Goal: Task Accomplishment & Management: Manage account settings

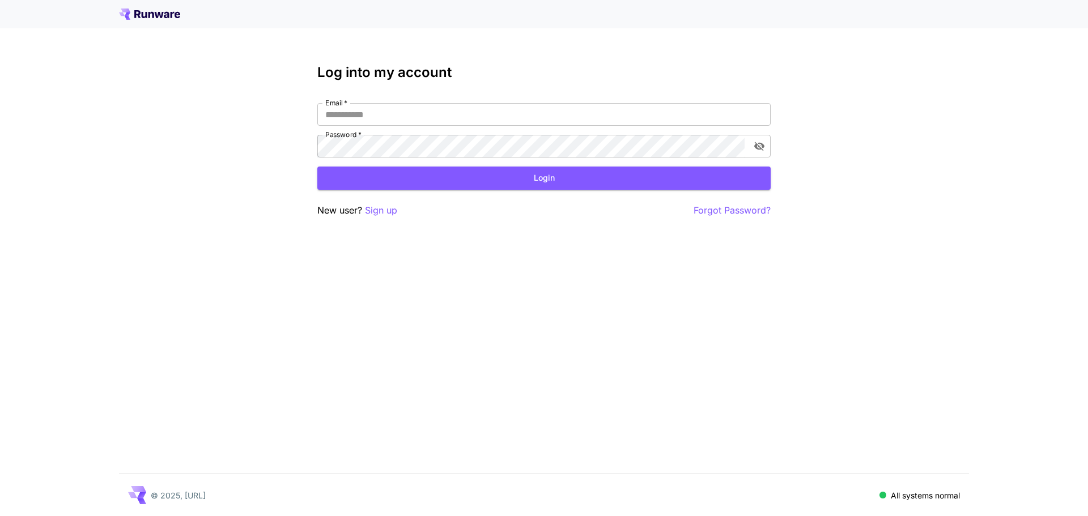
type input "**********"
drag, startPoint x: 0, startPoint y: 0, endPoint x: 562, endPoint y: 181, distance: 590.5
click at [562, 181] on button "Login" at bounding box center [543, 178] width 453 height 23
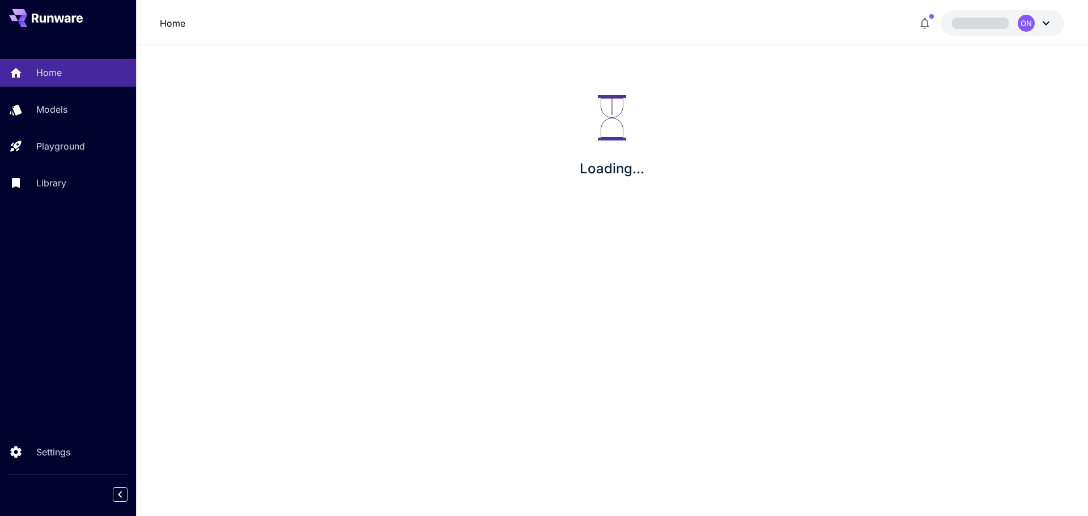
click at [1049, 27] on button "ON" at bounding box center [1001, 23] width 123 height 26
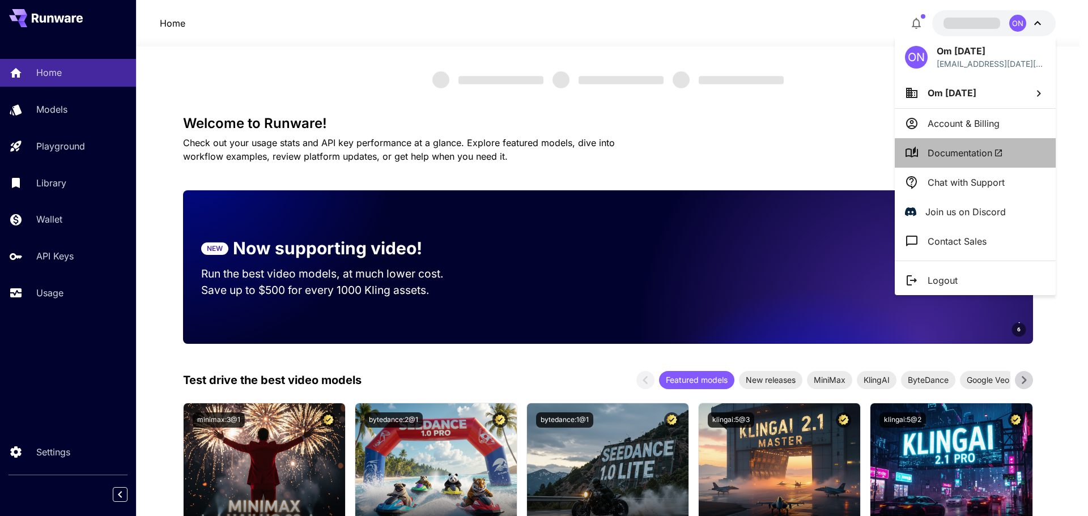
click at [948, 151] on span "Documentation" at bounding box center [964, 153] width 75 height 14
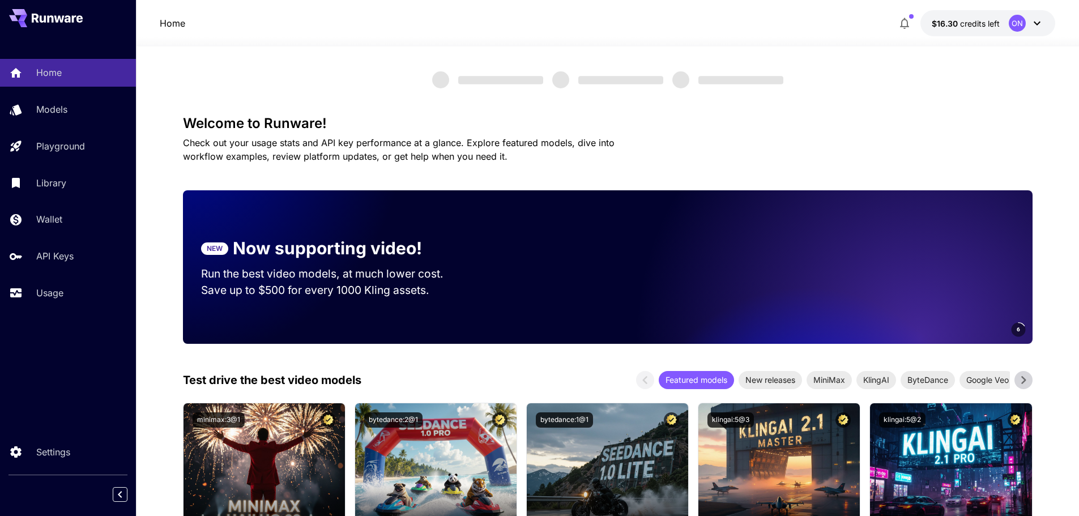
click at [1037, 25] on icon at bounding box center [1037, 23] width 14 height 14
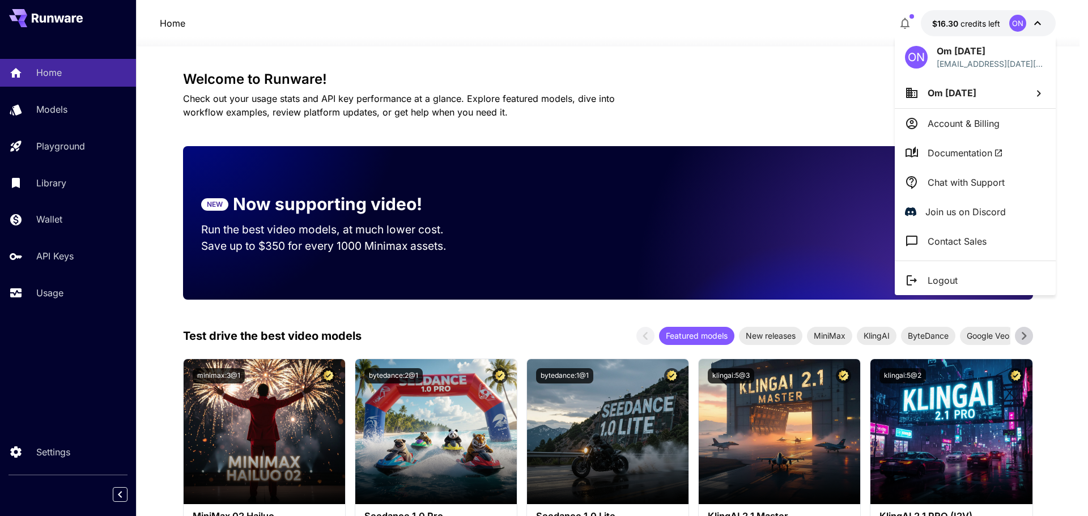
click at [951, 176] on p "Chat with Support" at bounding box center [965, 183] width 77 height 14
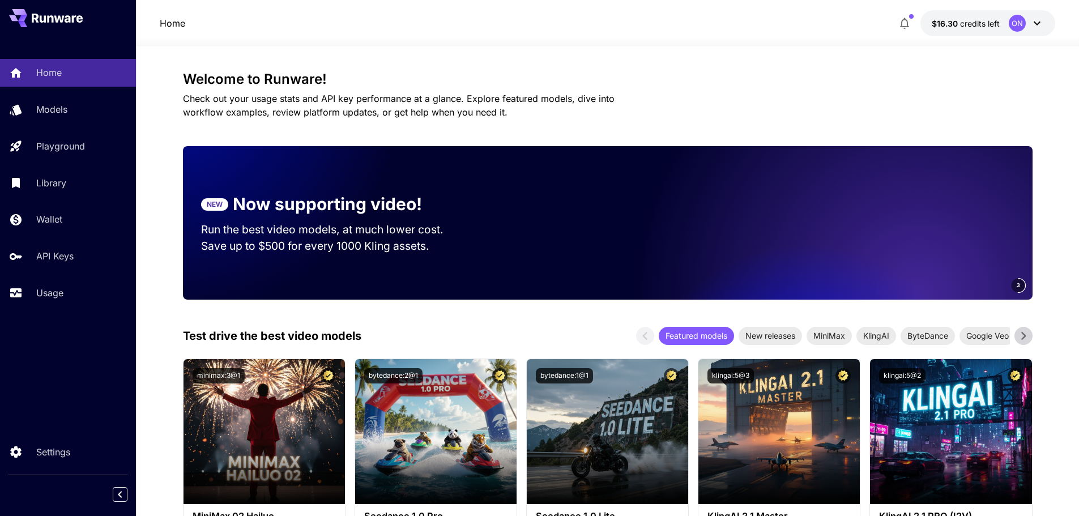
click at [855, 38] on div at bounding box center [607, 40] width 943 height 14
click at [1039, 18] on icon at bounding box center [1037, 23] width 14 height 14
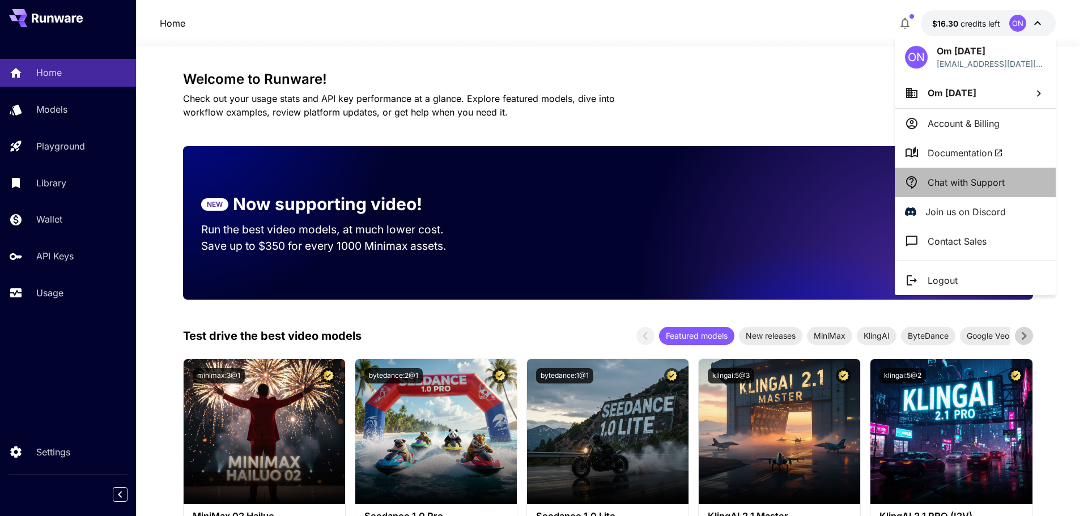
click at [979, 180] on p "Chat with Support" at bounding box center [965, 183] width 77 height 14
click at [942, 184] on p "Chat with Support" at bounding box center [965, 183] width 77 height 14
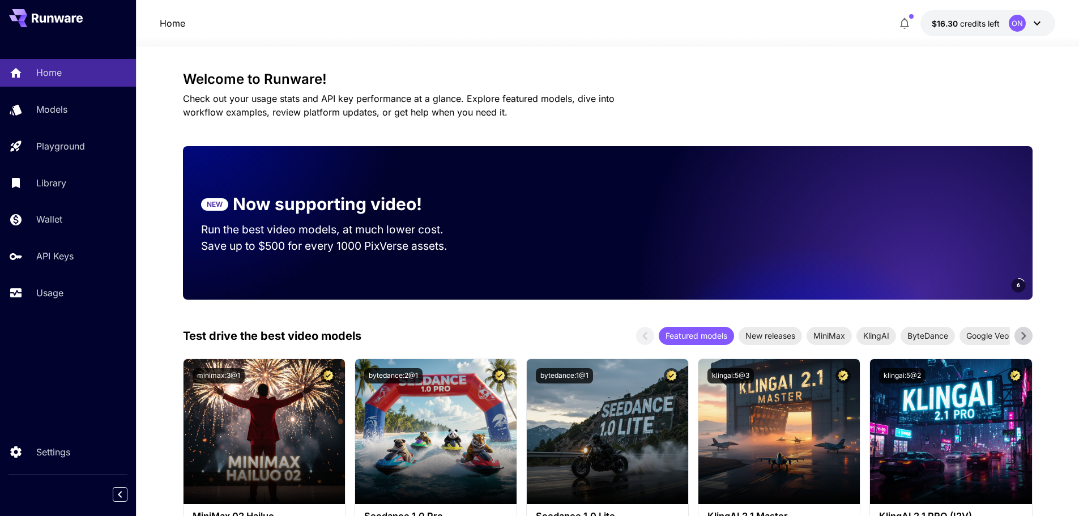
click at [744, 75] on h3 "Welcome to Runware!" at bounding box center [608, 79] width 850 height 16
click at [61, 306] on link "Usage" at bounding box center [68, 293] width 136 height 28
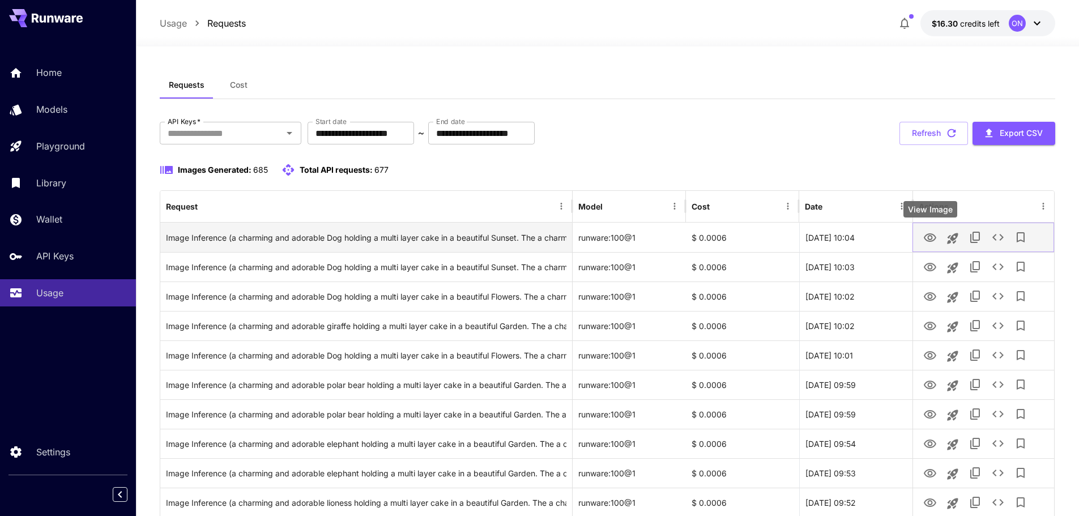
click at [930, 235] on icon "View Image" at bounding box center [930, 238] width 14 height 14
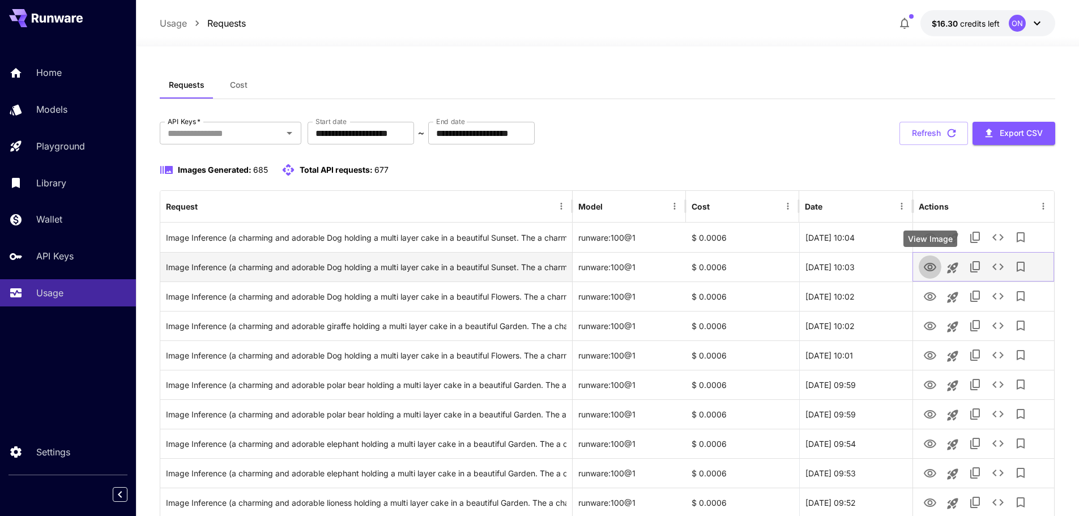
click at [927, 267] on icon "View Image" at bounding box center [930, 268] width 14 height 14
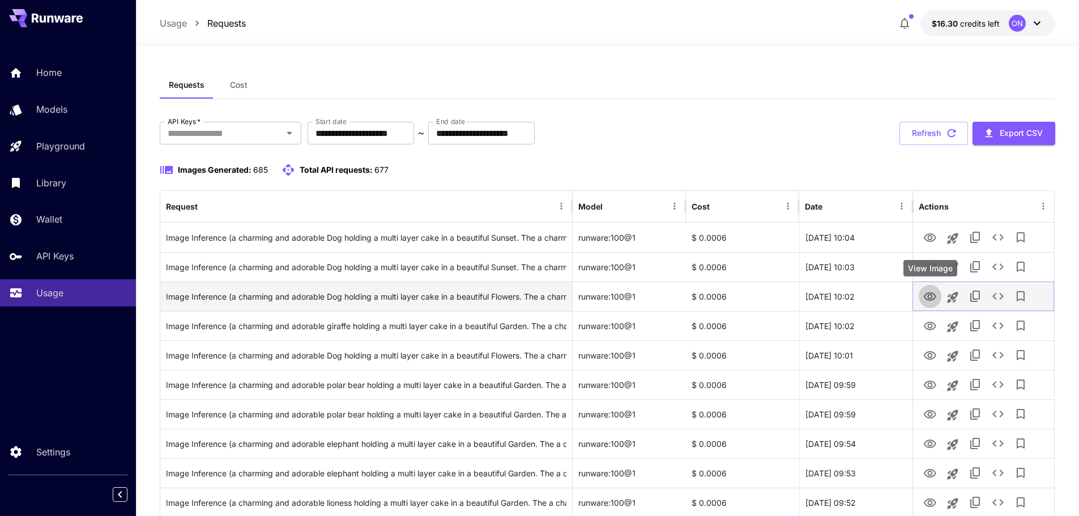
click at [925, 297] on icon "View Image" at bounding box center [930, 296] width 12 height 8
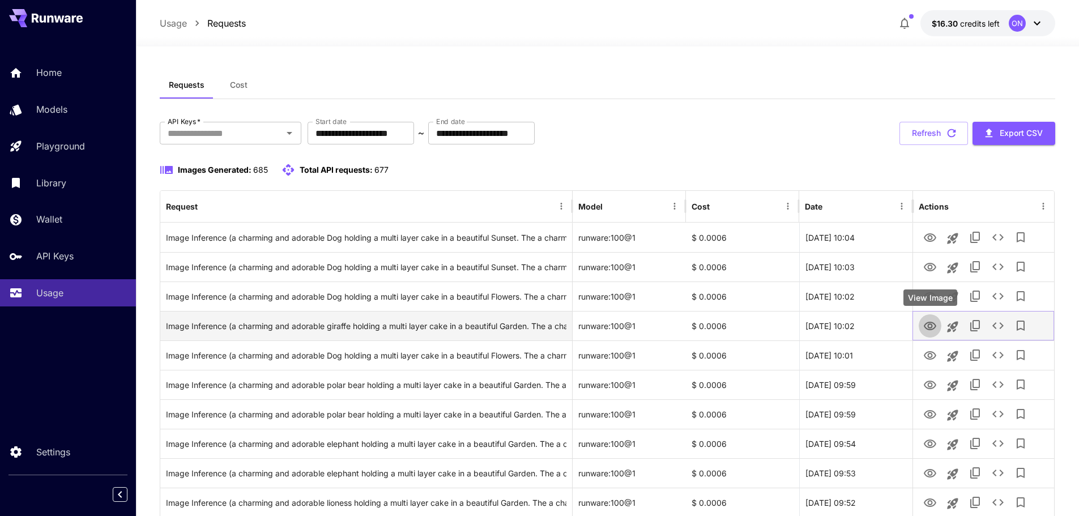
click at [932, 323] on icon "View Image" at bounding box center [930, 327] width 14 height 14
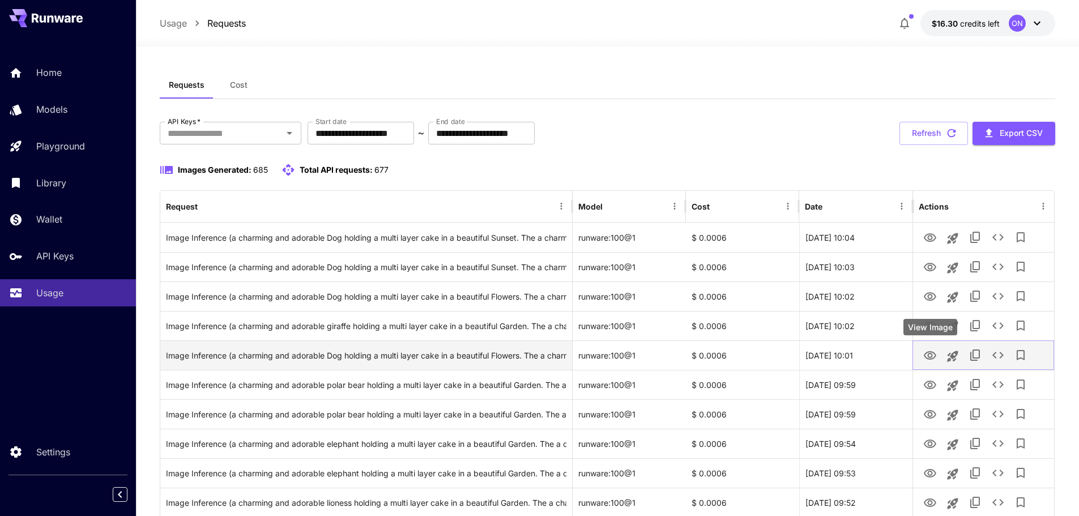
click at [925, 352] on icon "View Image" at bounding box center [930, 356] width 14 height 14
